Goal: Use online tool/utility: Utilize a website feature to perform a specific function

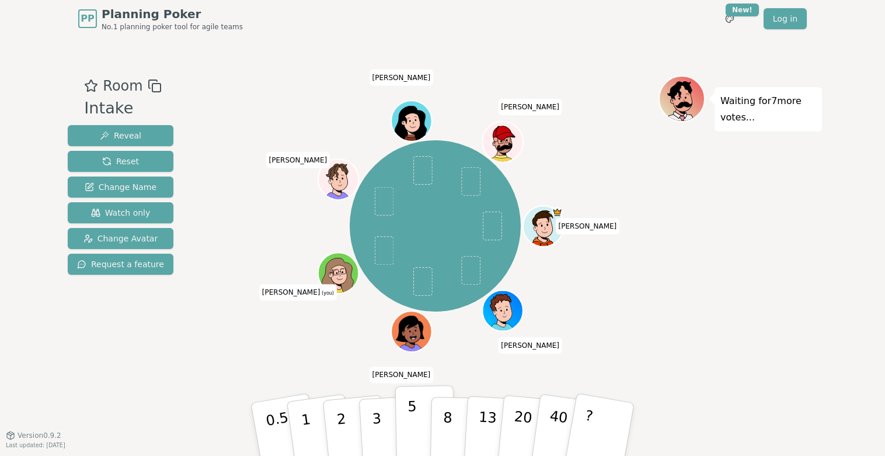
click at [418, 436] on button "5" at bounding box center [425, 429] width 60 height 89
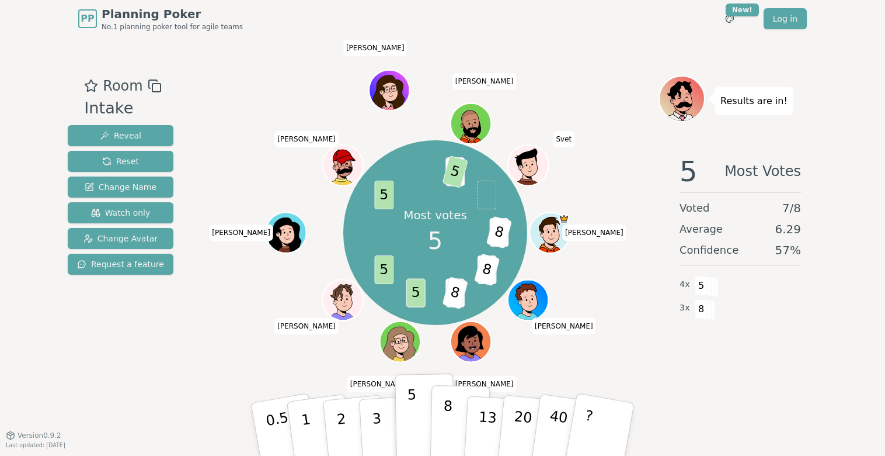
click at [442, 428] on button "8" at bounding box center [460, 429] width 60 height 89
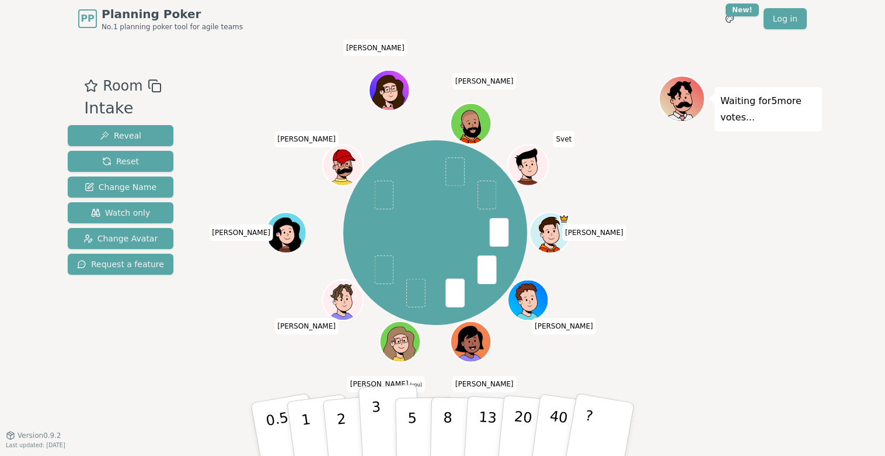
click at [371, 417] on button "3" at bounding box center [391, 429] width 64 height 91
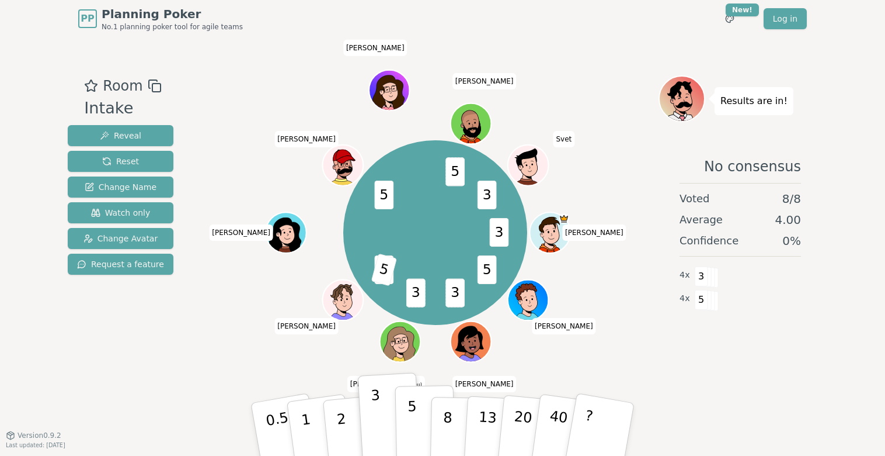
click at [410, 409] on p "5" at bounding box center [413, 429] width 10 height 63
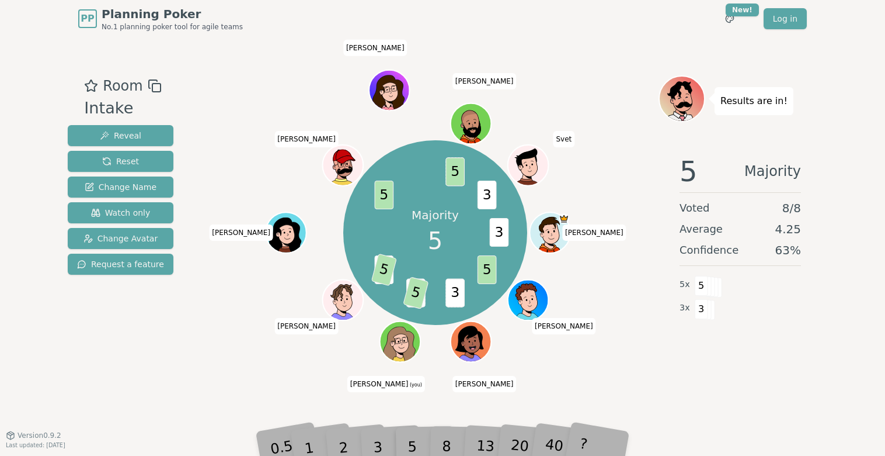
click at [369, 449] on div "0.5 1 2 3 5 8 13 20 40 ?" at bounding box center [442, 429] width 350 height 41
click at [379, 440] on div "3" at bounding box center [389, 429] width 37 height 43
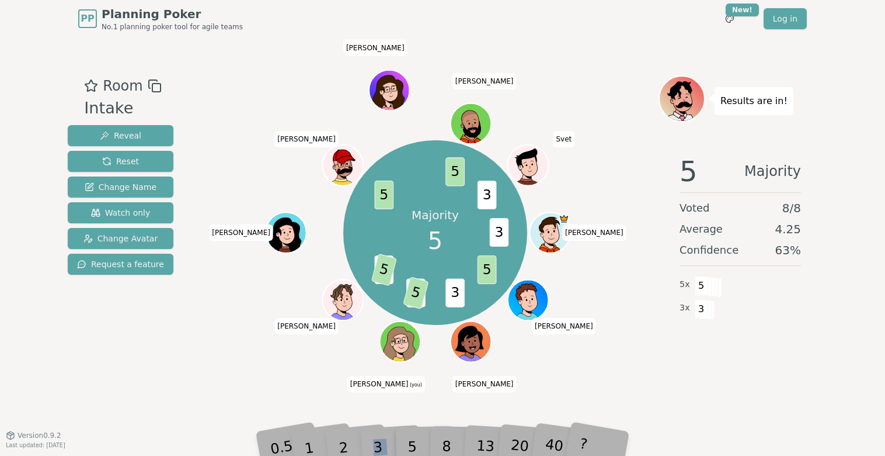
click at [388, 444] on div "3" at bounding box center [389, 429] width 37 height 43
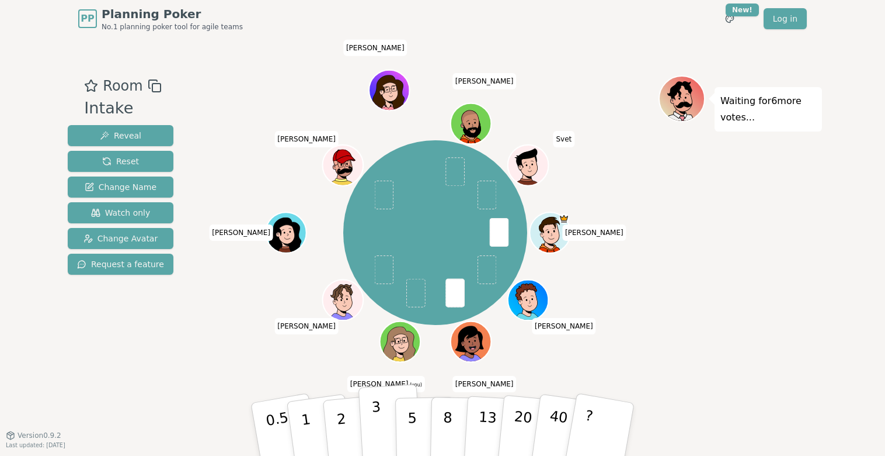
click at [376, 418] on p "3" at bounding box center [377, 430] width 13 height 64
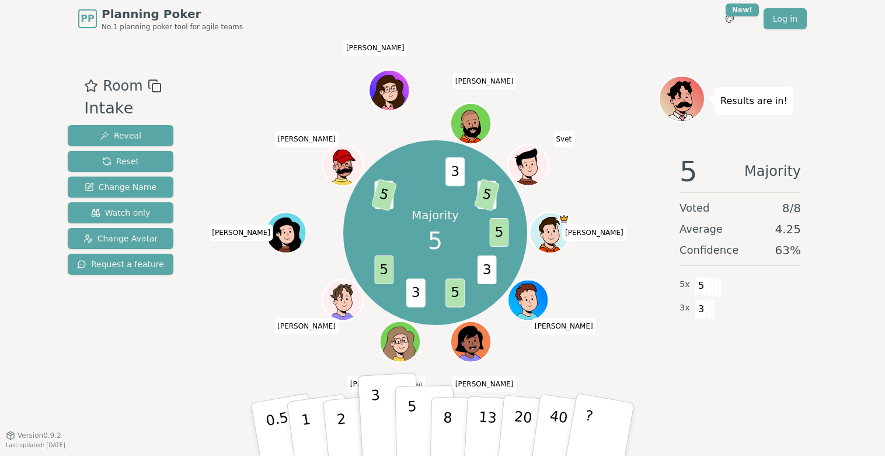
click at [415, 421] on p "5" at bounding box center [413, 429] width 10 height 63
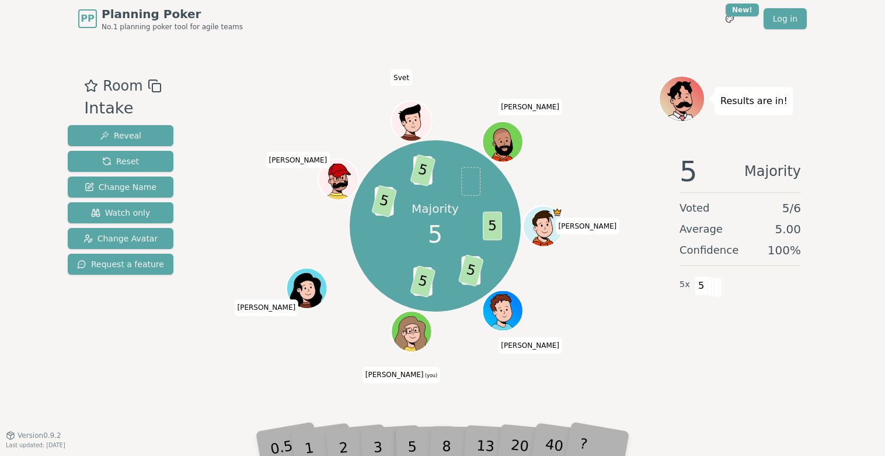
click at [391, 403] on div "Room Intake Reveal Reset Change Name Watch only Change Avatar Request a feature…" at bounding box center [442, 235] width 759 height 397
click at [125, 151] on button "Reset" at bounding box center [121, 161] width 106 height 21
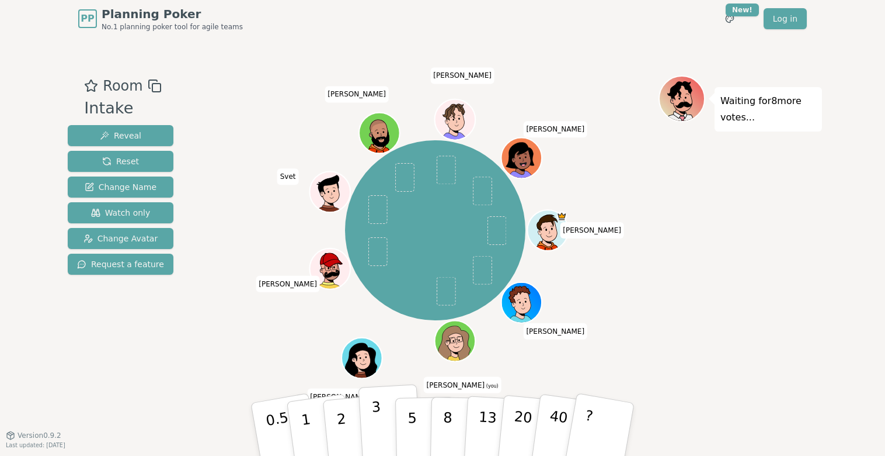
click at [371, 412] on button "3" at bounding box center [391, 429] width 64 height 91
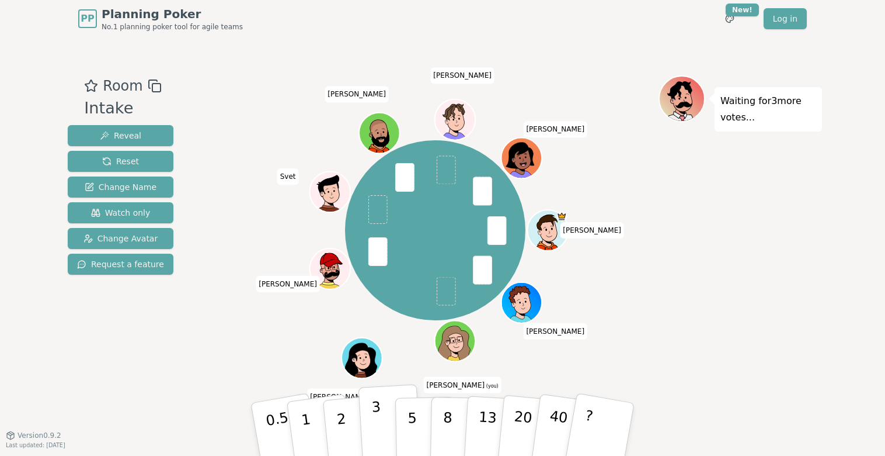
click at [372, 415] on p "3" at bounding box center [377, 430] width 13 height 64
